Goal: Answer question/provide support

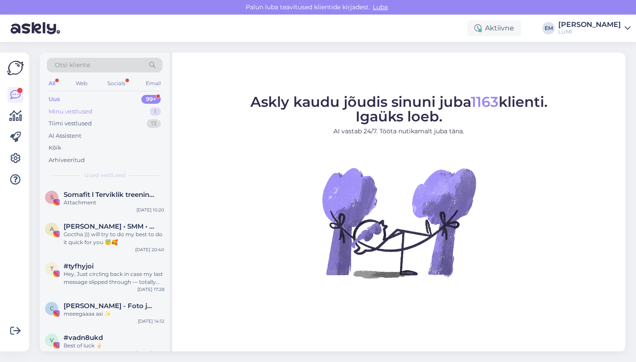
click at [142, 113] on div "Minu vestlused 1" at bounding box center [105, 112] width 116 height 12
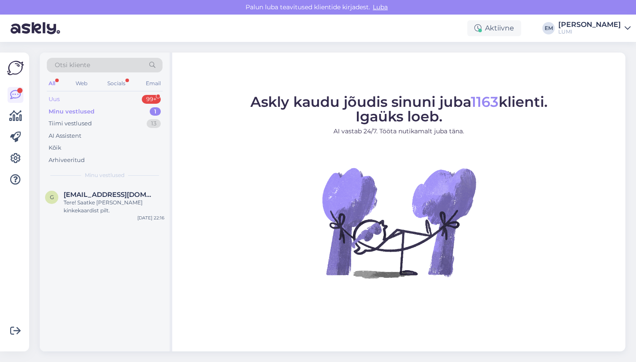
click at [133, 94] on div "Uus 99+" at bounding box center [105, 99] width 116 height 12
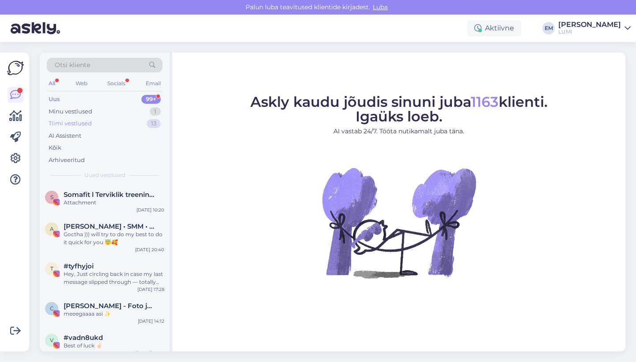
click at [129, 125] on div "Tiimi vestlused 13" at bounding box center [105, 123] width 116 height 12
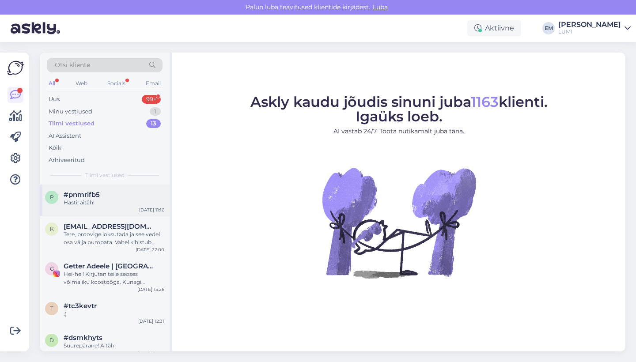
click at [130, 197] on div "#pnmrifb5" at bounding box center [114, 195] width 101 height 8
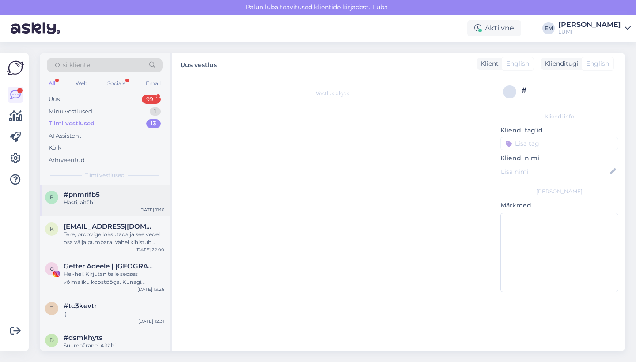
scroll to position [158, 0]
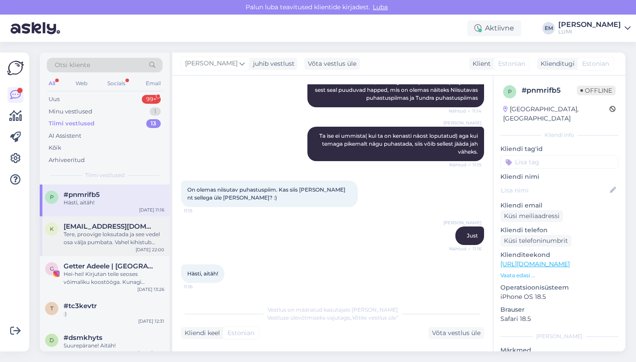
click at [75, 227] on span "[EMAIL_ADDRESS][DOMAIN_NAME]" at bounding box center [110, 227] width 92 height 8
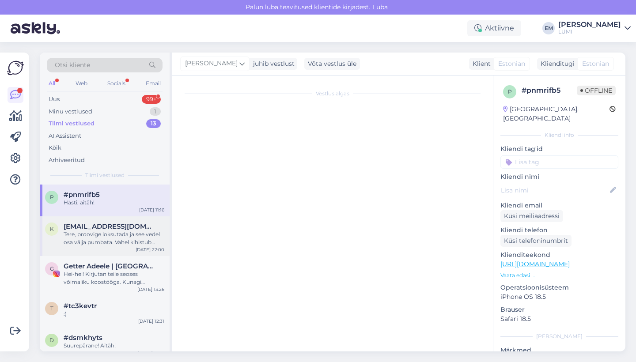
scroll to position [0, 0]
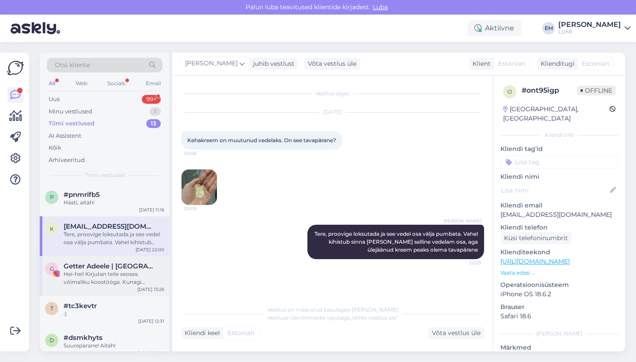
click at [91, 293] on div "G Getter Adeele | [GEOGRAPHIC_DATA] [DATE] 13:26" at bounding box center [105, 276] width 130 height 40
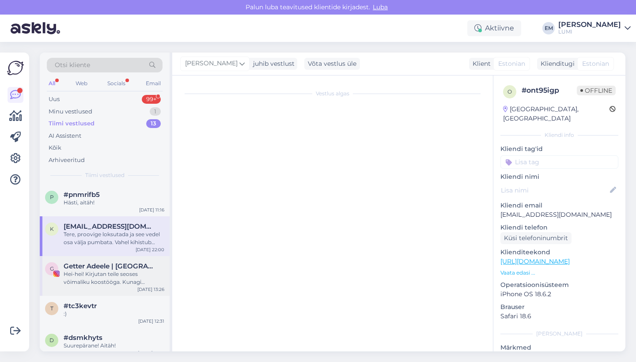
scroll to position [121, 0]
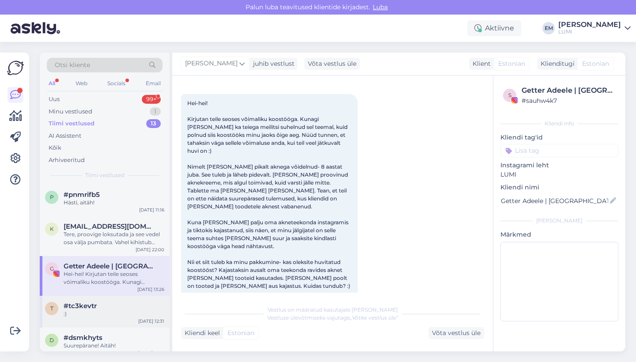
click at [106, 304] on div "#tc3kevtr" at bounding box center [114, 306] width 101 height 8
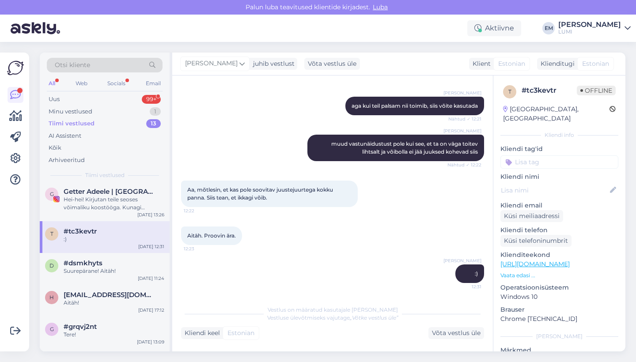
scroll to position [76, 0]
click at [115, 252] on div "d #dsmkhyts Suurepärane! Aitäh! [DATE] 11:24" at bounding box center [105, 268] width 130 height 32
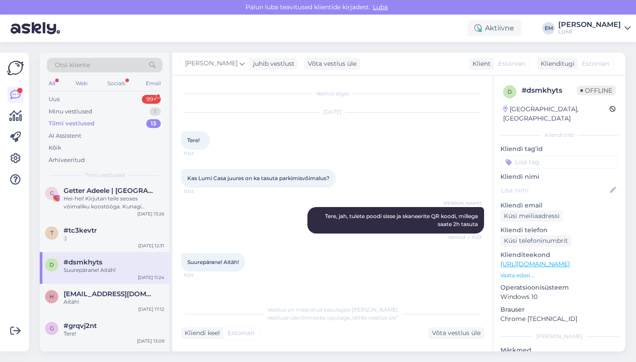
scroll to position [0, 0]
click at [118, 304] on div "Aitäh!" at bounding box center [114, 302] width 101 height 8
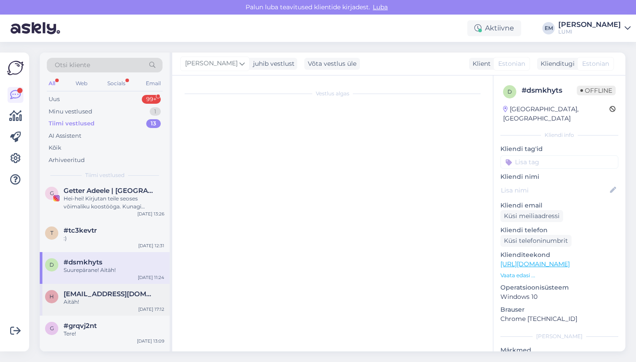
scroll to position [96, 0]
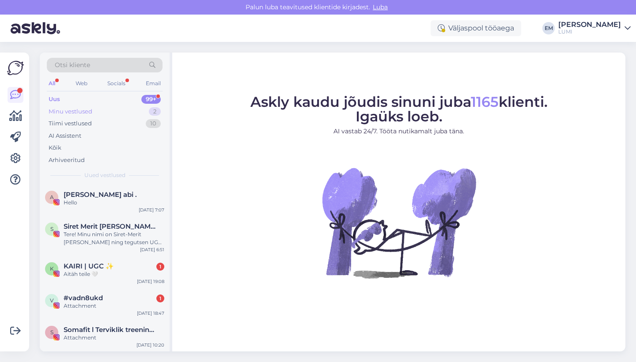
click at [111, 112] on div "Minu vestlused 2" at bounding box center [105, 112] width 116 height 12
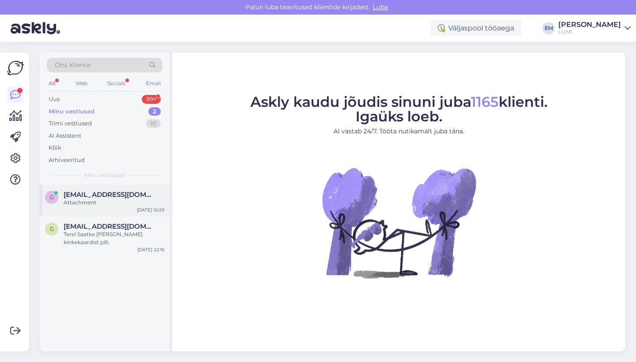
click at [109, 200] on div "Attachment" at bounding box center [114, 203] width 101 height 8
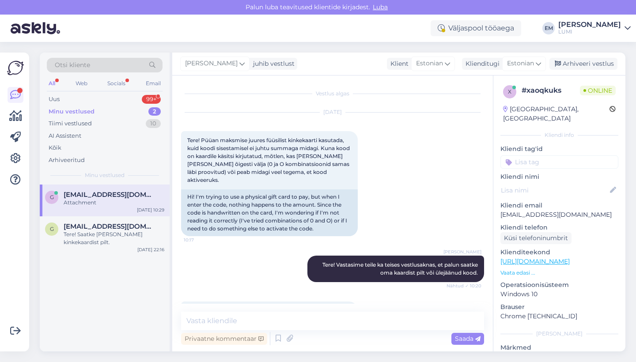
scroll to position [90, 0]
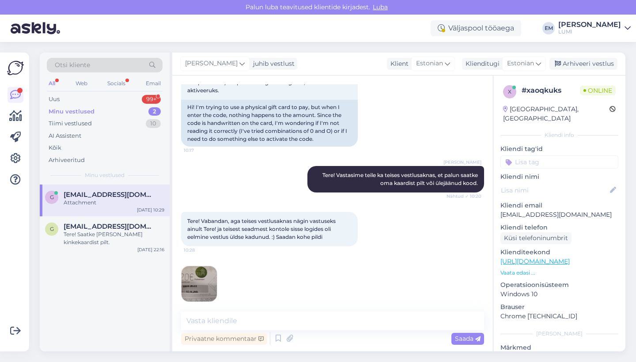
click at [202, 267] on img at bounding box center [199, 283] width 35 height 35
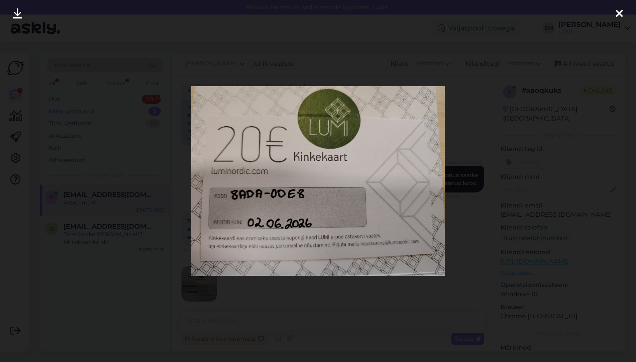
click at [496, 106] on div at bounding box center [318, 181] width 636 height 362
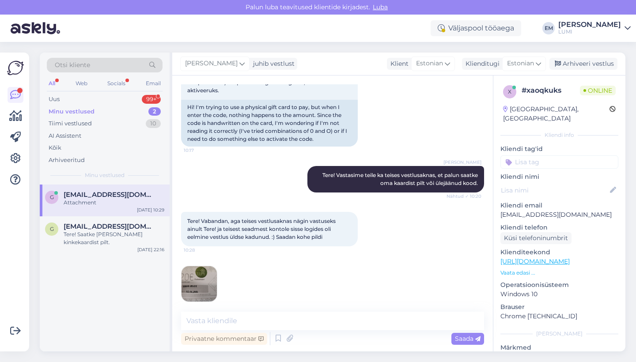
click at [205, 283] on img at bounding box center [199, 283] width 35 height 35
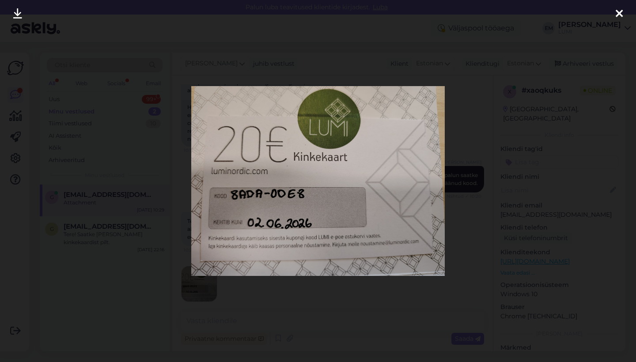
click at [499, 127] on div at bounding box center [318, 181] width 636 height 362
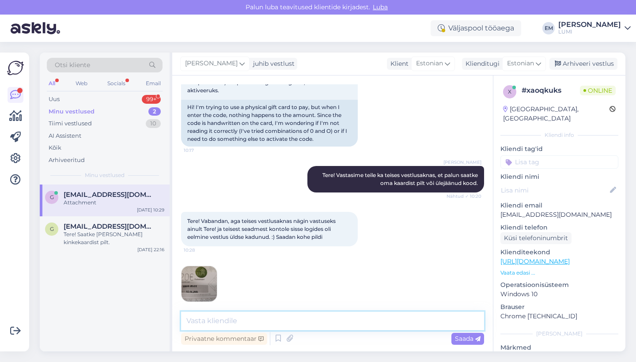
click at [244, 324] on textarea at bounding box center [332, 321] width 303 height 19
paste textarea "8ADA-0DE8"
type textarea "Suur aitäh! :) Süsteemist näeme, et kood on: 8ADA-0DE8"
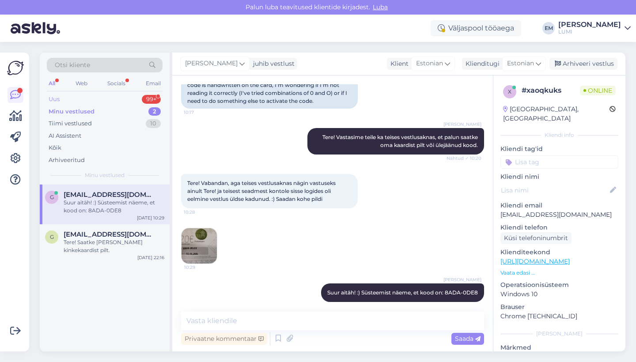
click at [57, 99] on div "Uus" at bounding box center [54, 99] width 11 height 9
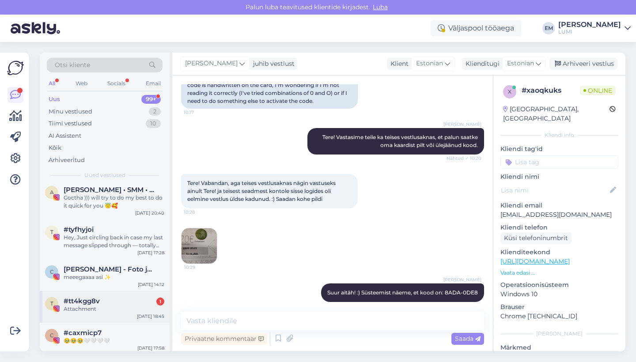
scroll to position [134, 0]
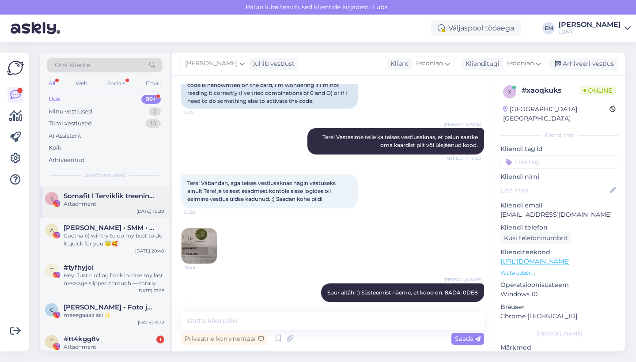
click at [118, 198] on span "Somafit l Terviklik treeningplatvorm naistele" at bounding box center [110, 196] width 92 height 8
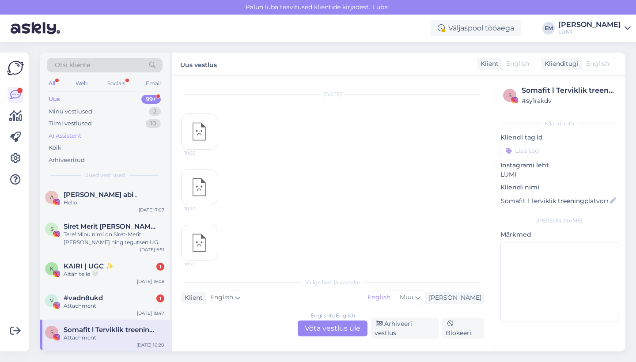
scroll to position [0, 0]
click at [120, 112] on div "Minu vestlused 2" at bounding box center [105, 112] width 116 height 12
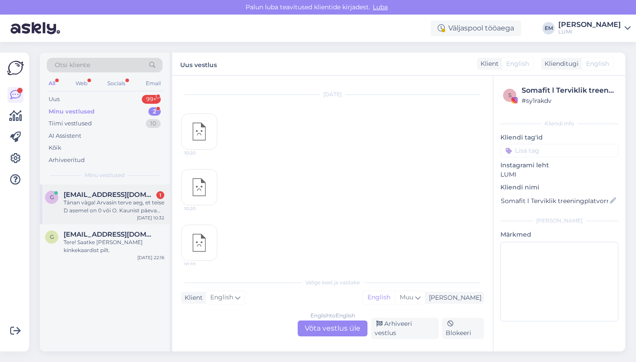
click at [109, 207] on div "Tänan väga! Arvasin terve aeg, et teise D asemel on 0 või O. Kaunist päeva jätk…" at bounding box center [114, 207] width 101 height 16
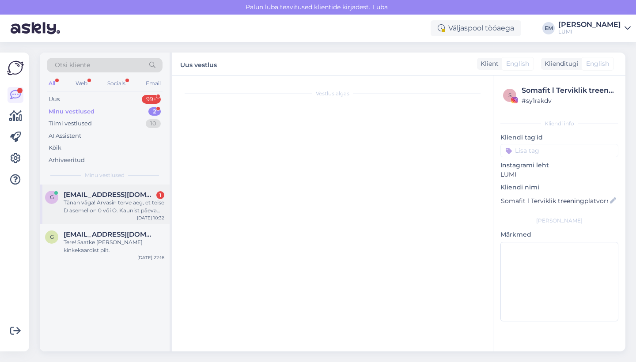
scroll to position [174, 0]
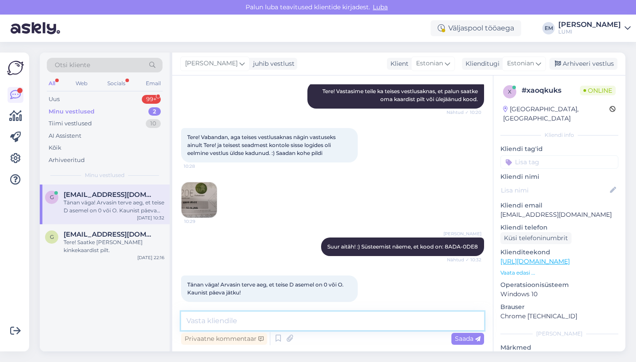
click at [301, 329] on textarea at bounding box center [332, 321] width 303 height 19
type textarea "O"
type textarea "E"
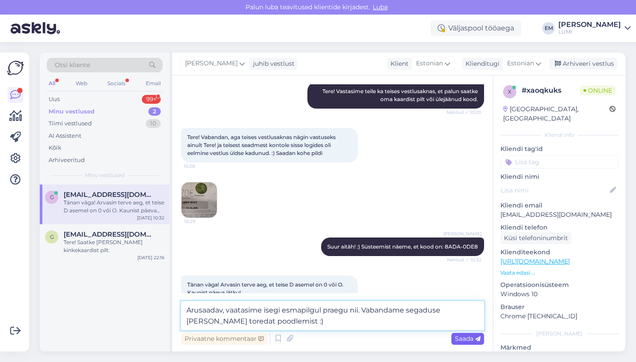
type textarea "Arusaadav, vaatasime isegi esmapilgul praegu nii. Vabandame segaduse pärast ja …"
click at [461, 340] on span "Saada" at bounding box center [468, 339] width 26 height 8
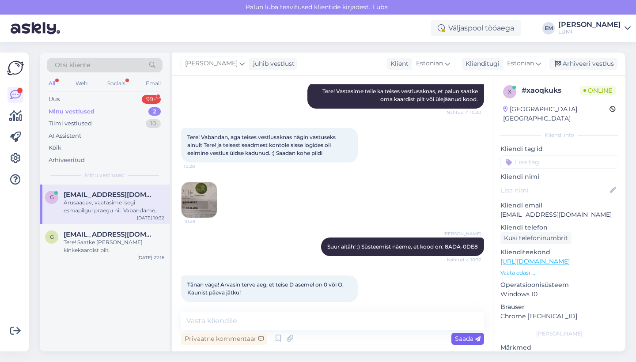
scroll to position [220, 0]
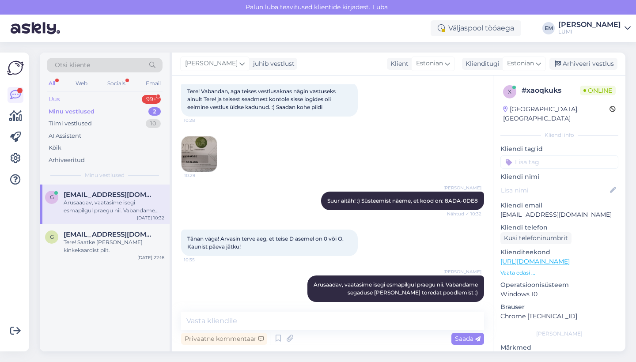
click at [76, 98] on div "Uus 99+" at bounding box center [105, 99] width 116 height 12
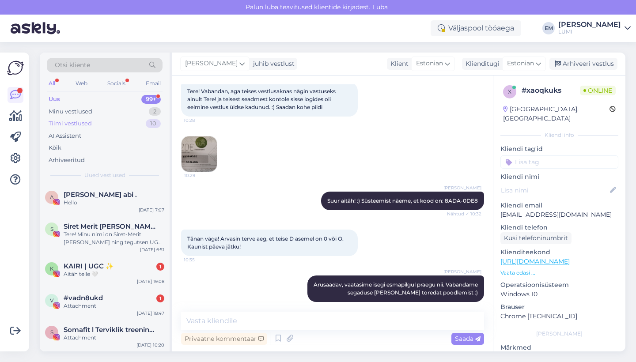
click at [106, 122] on div "Tiimi vestlused 10" at bounding box center [105, 123] width 116 height 12
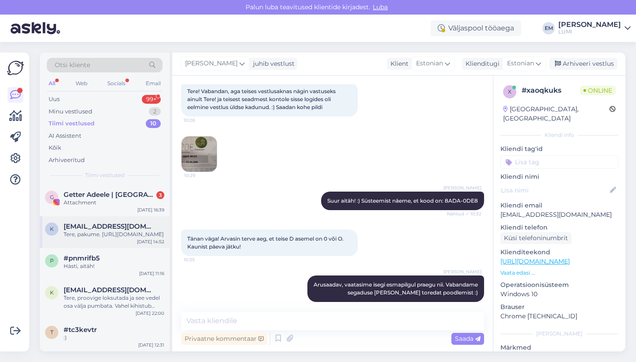
click at [90, 235] on div "Tere, pakume. https://www.luminordic.com/erauritused/" at bounding box center [114, 235] width 101 height 8
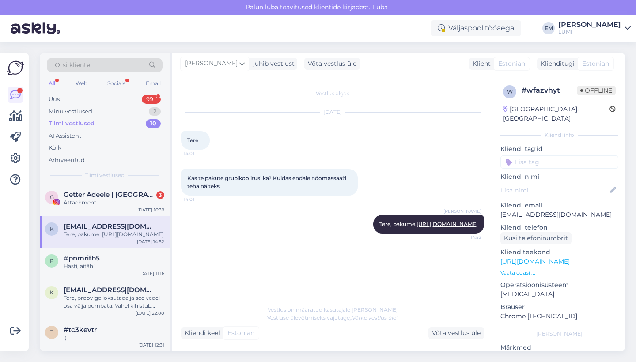
scroll to position [0, 0]
click at [89, 262] on span "#pnmrifb5" at bounding box center [82, 258] width 36 height 8
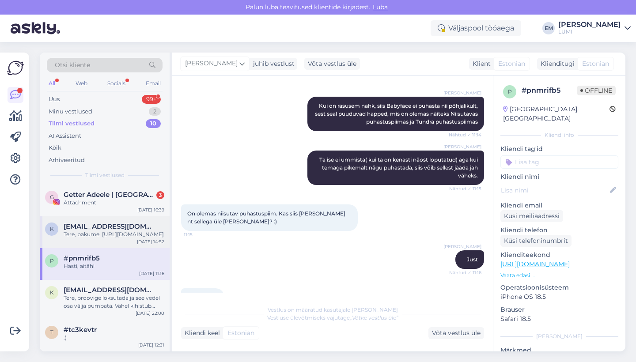
scroll to position [148, 0]
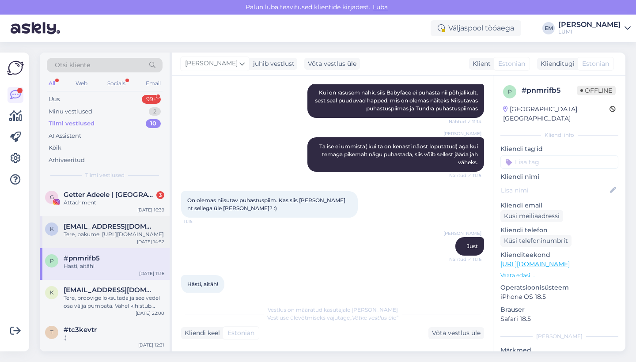
click at [109, 231] on div "Tere, pakume. https://www.luminordic.com/erauritused/" at bounding box center [114, 235] width 101 height 8
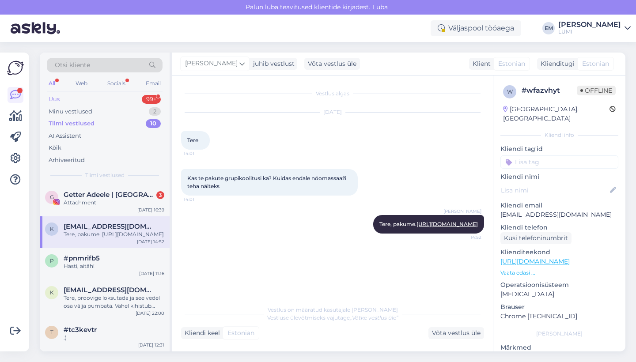
click at [96, 94] on div "Uus 99+" at bounding box center [105, 99] width 116 height 12
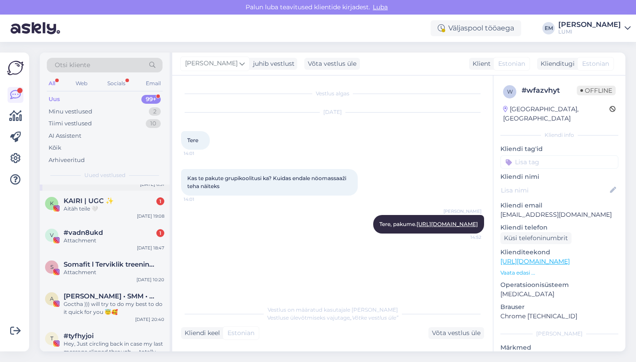
scroll to position [66, 0]
click at [119, 250] on div "v #vadn8ukd 1 Attachment Sep 18 18:47" at bounding box center [105, 238] width 130 height 32
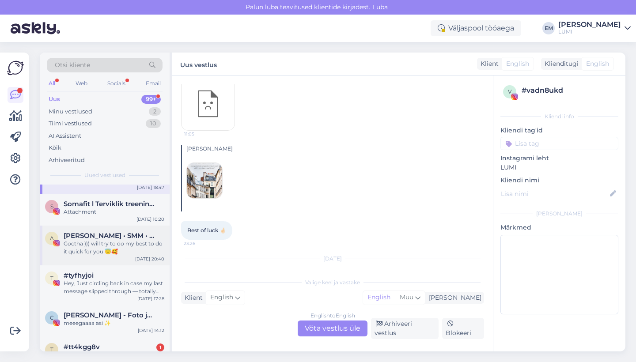
scroll to position [126, 0]
click at [120, 223] on div "S Somafit l Terviklik treeningplatvorm naistele Attachment Sep 18 10:20" at bounding box center [105, 209] width 130 height 32
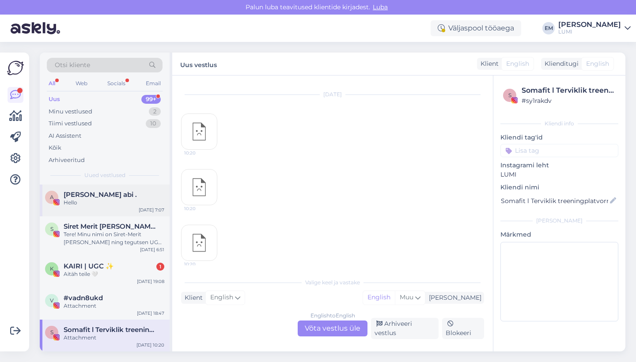
scroll to position [0, 0]
click at [133, 108] on div "Minu vestlused 2" at bounding box center [105, 112] width 116 height 12
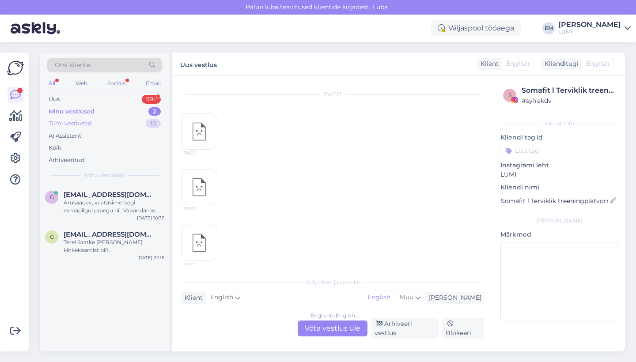
click at [132, 128] on div "Tiimi vestlused 10" at bounding box center [105, 123] width 116 height 12
